Goal: Find specific page/section: Find specific page/section

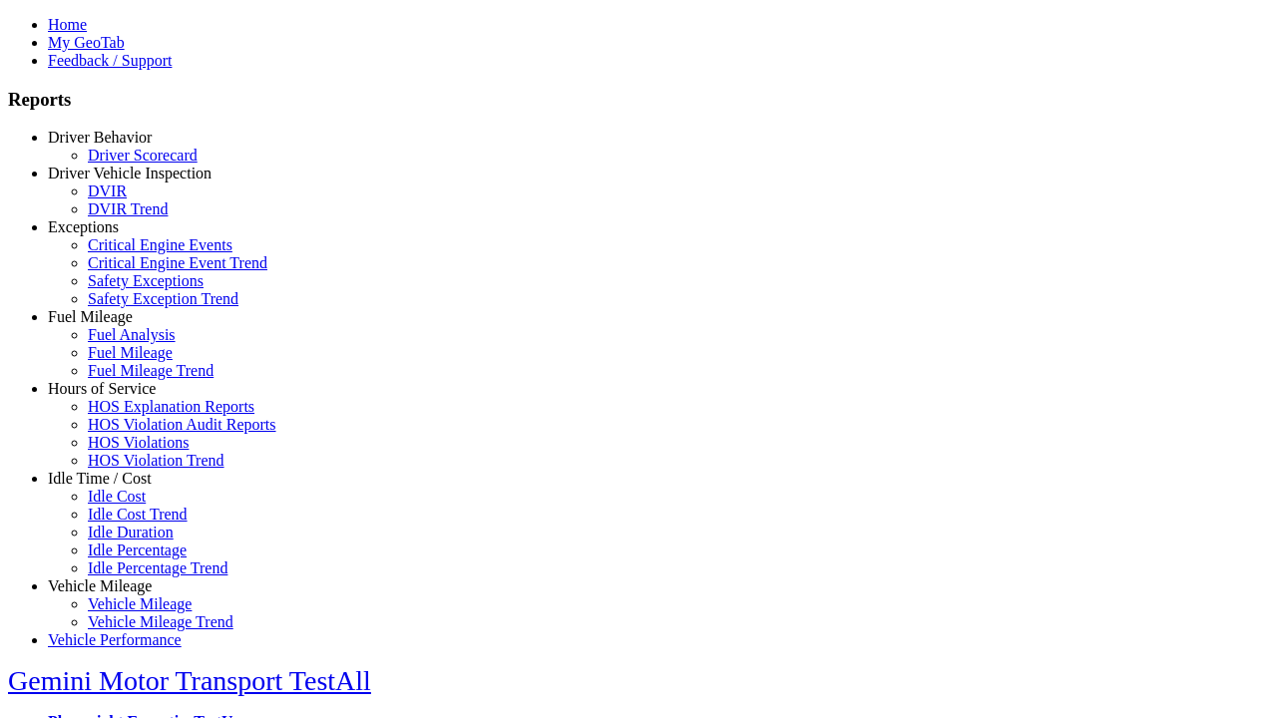
click at [115, 487] on link "Idle Time / Cost" at bounding box center [100, 478] width 104 height 17
click at [130, 505] on link "Idle Cost" at bounding box center [117, 496] width 58 height 17
select select "**"
type input "**********"
